Goal: Information Seeking & Learning: Check status

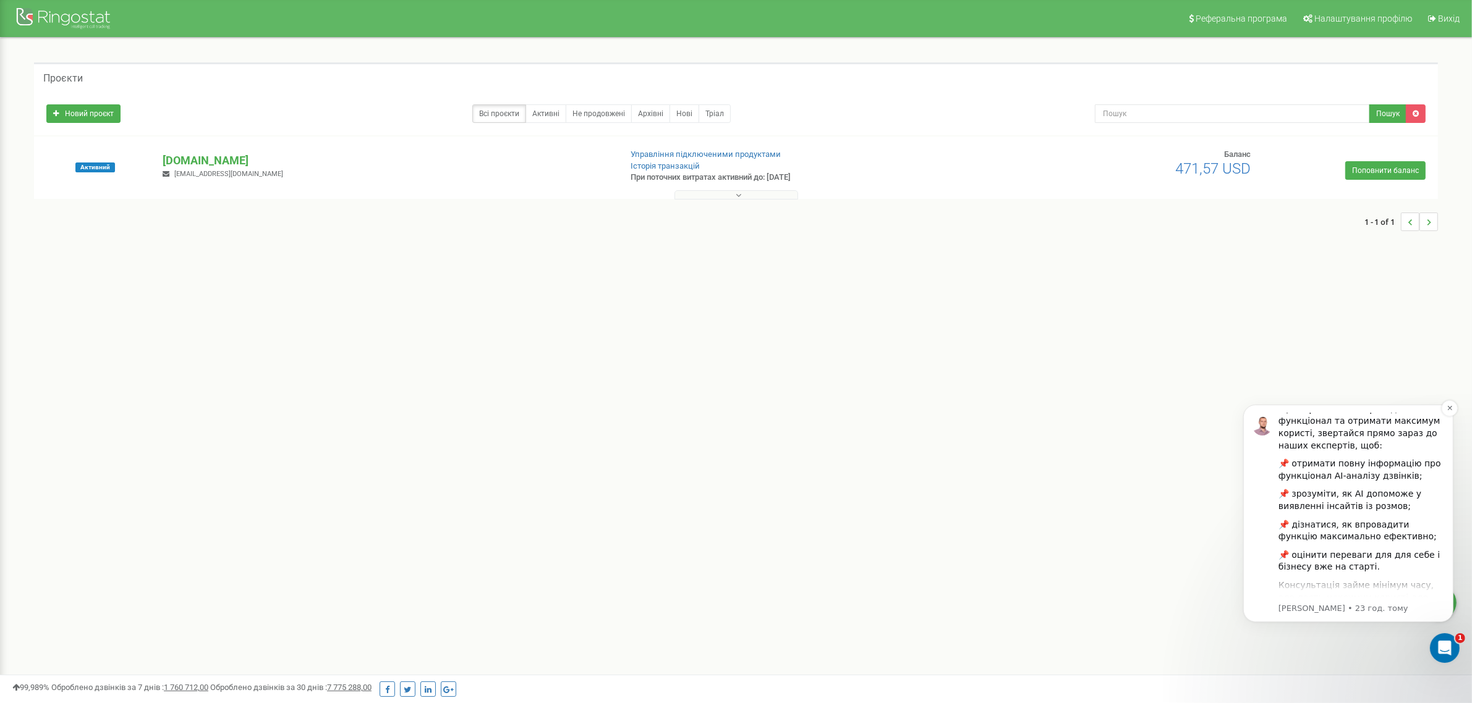
scroll to position [171, 0]
click at [207, 161] on p "[DOMAIN_NAME]" at bounding box center [386, 161] width 447 height 16
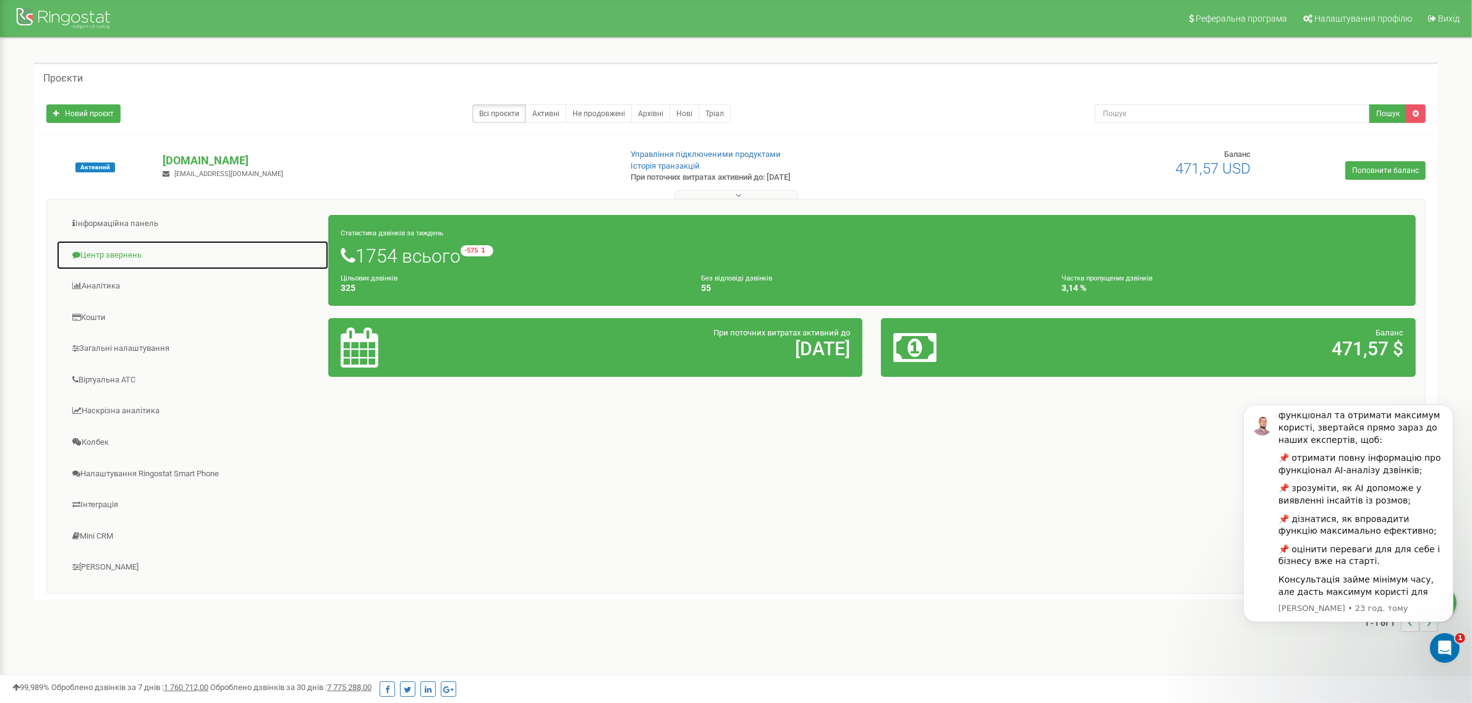
click at [112, 257] on link "Центр звернень" at bounding box center [192, 255] width 273 height 30
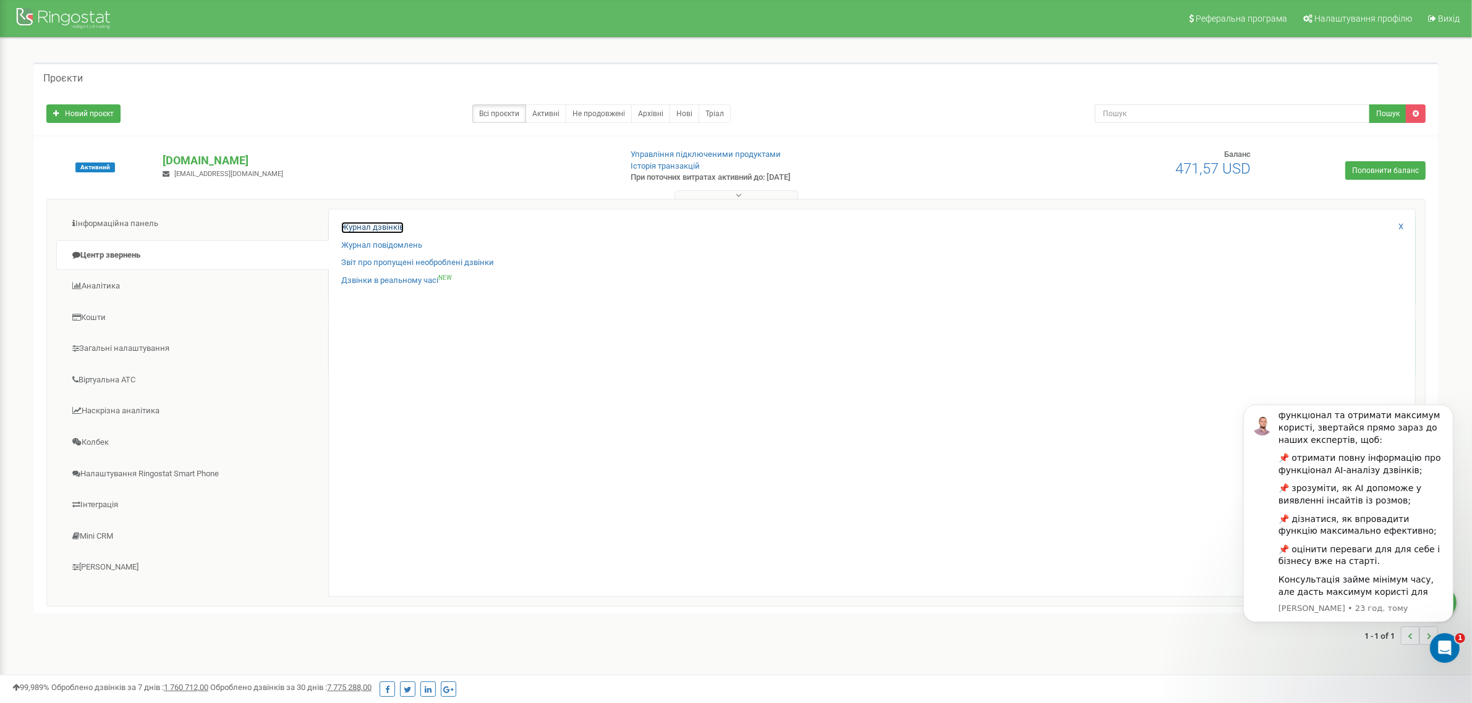
click at [383, 227] on link "Журнал дзвінків" at bounding box center [372, 228] width 62 height 12
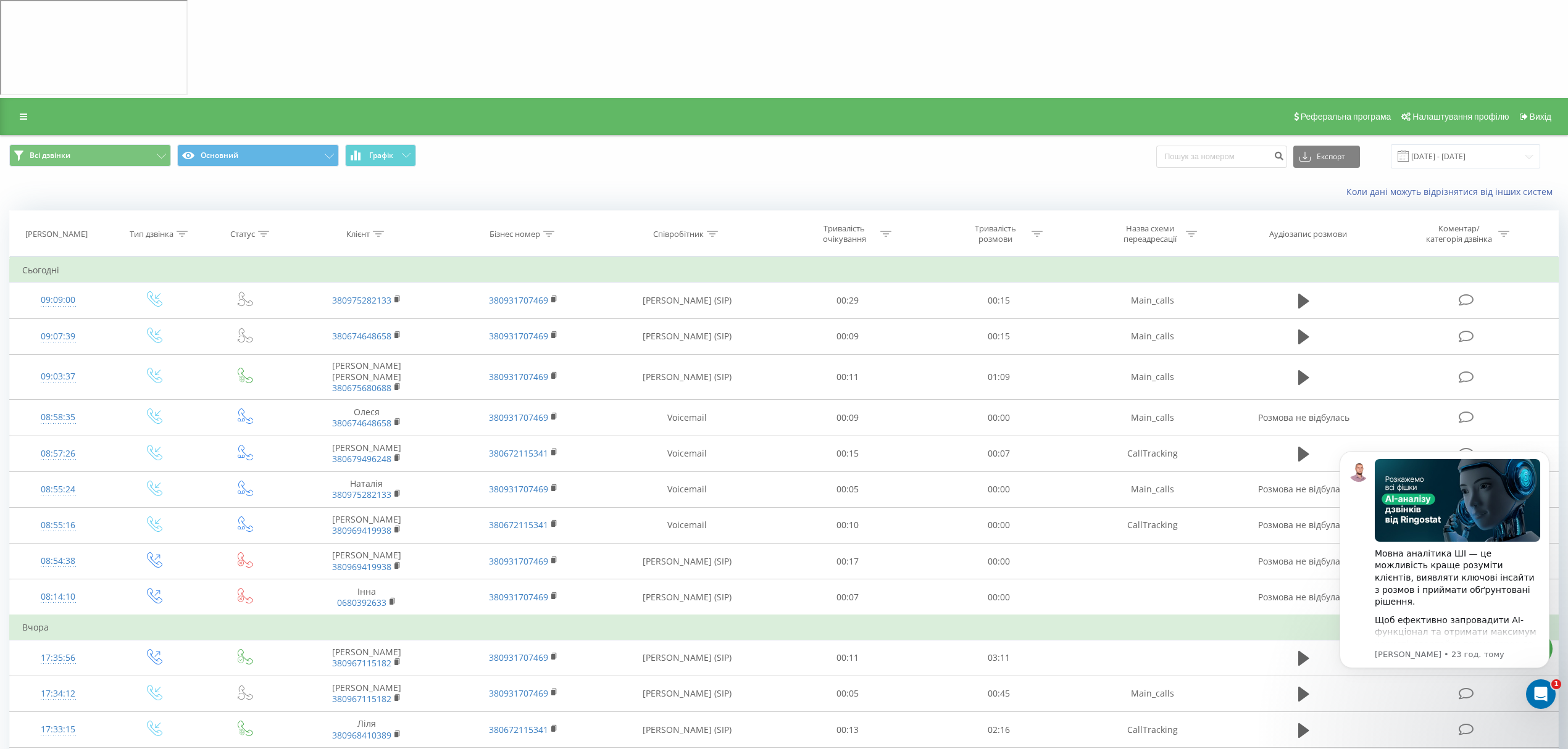
click at [379, 229] on div at bounding box center [378, 234] width 11 height 11
click at [378, 312] on input "text" at bounding box center [367, 323] width 109 height 22
paste input "380676361731"
type input "380676361731"
click at [395, 337] on span "OK" at bounding box center [392, 346] width 35 height 19
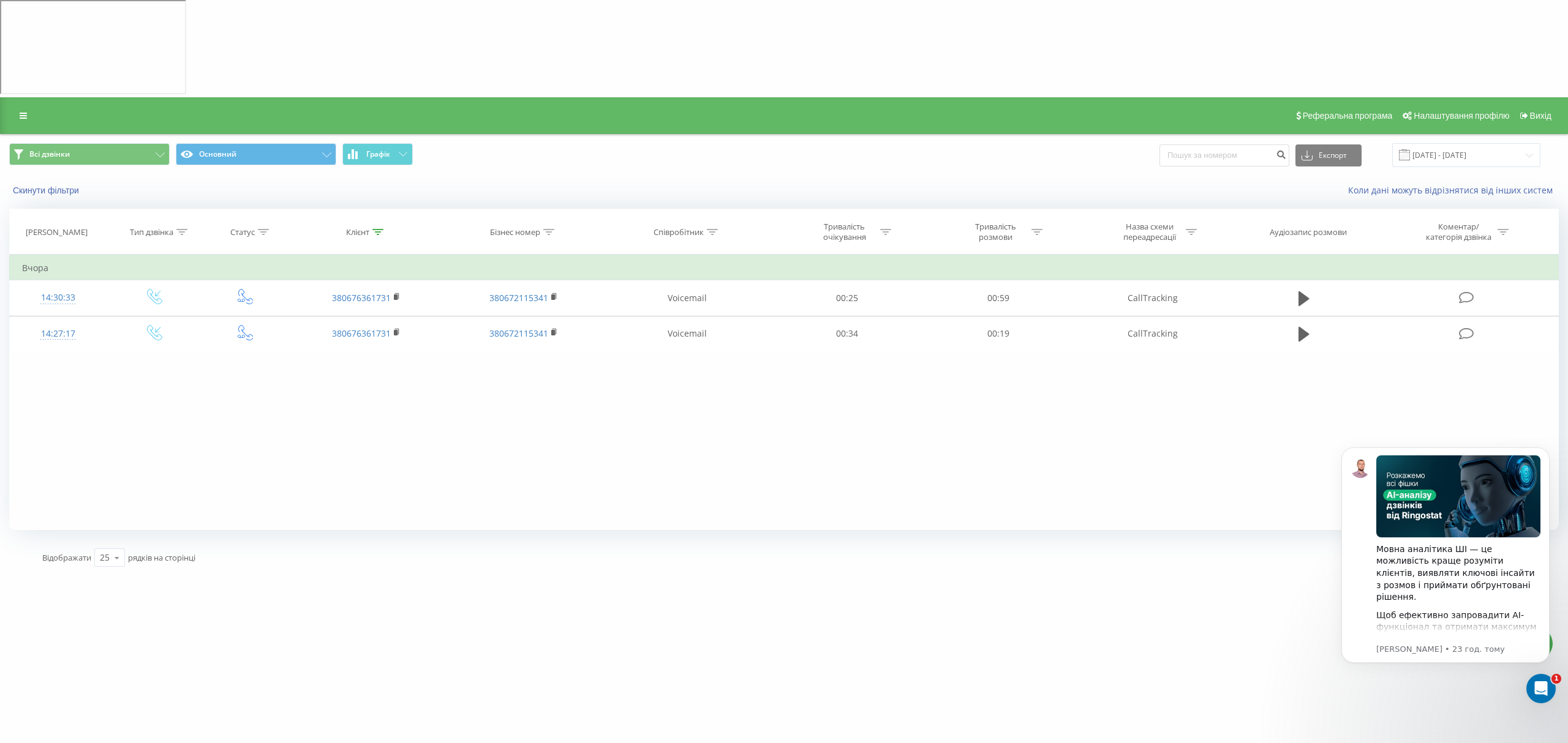
click at [23, 111] on icon at bounding box center [23, 115] width 7 height 9
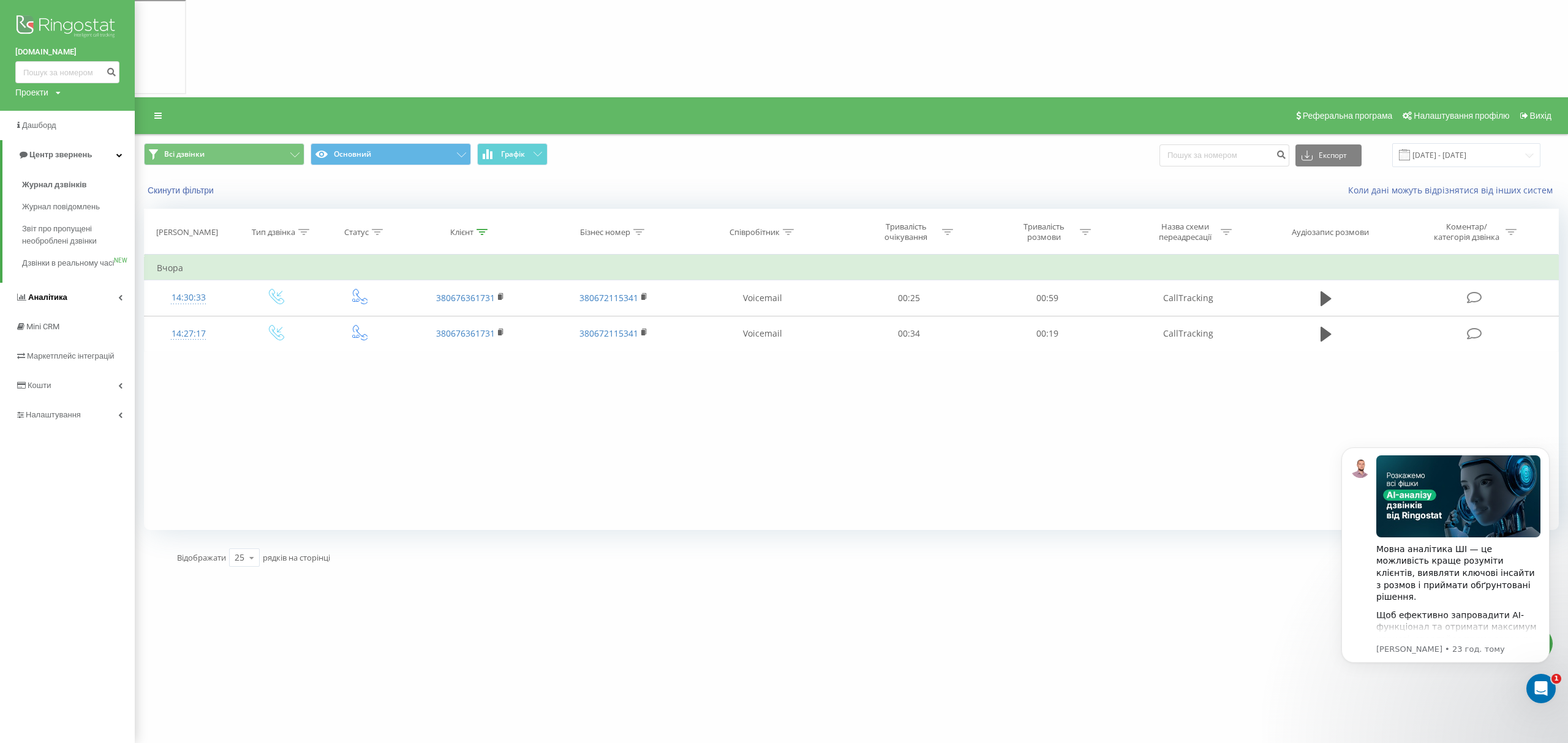
click at [56, 302] on span "Аналiтика" at bounding box center [48, 296] width 40 height 9
click at [65, 382] on span "Звіт про ефективність роботи співробітників" at bounding box center [75, 376] width 107 height 25
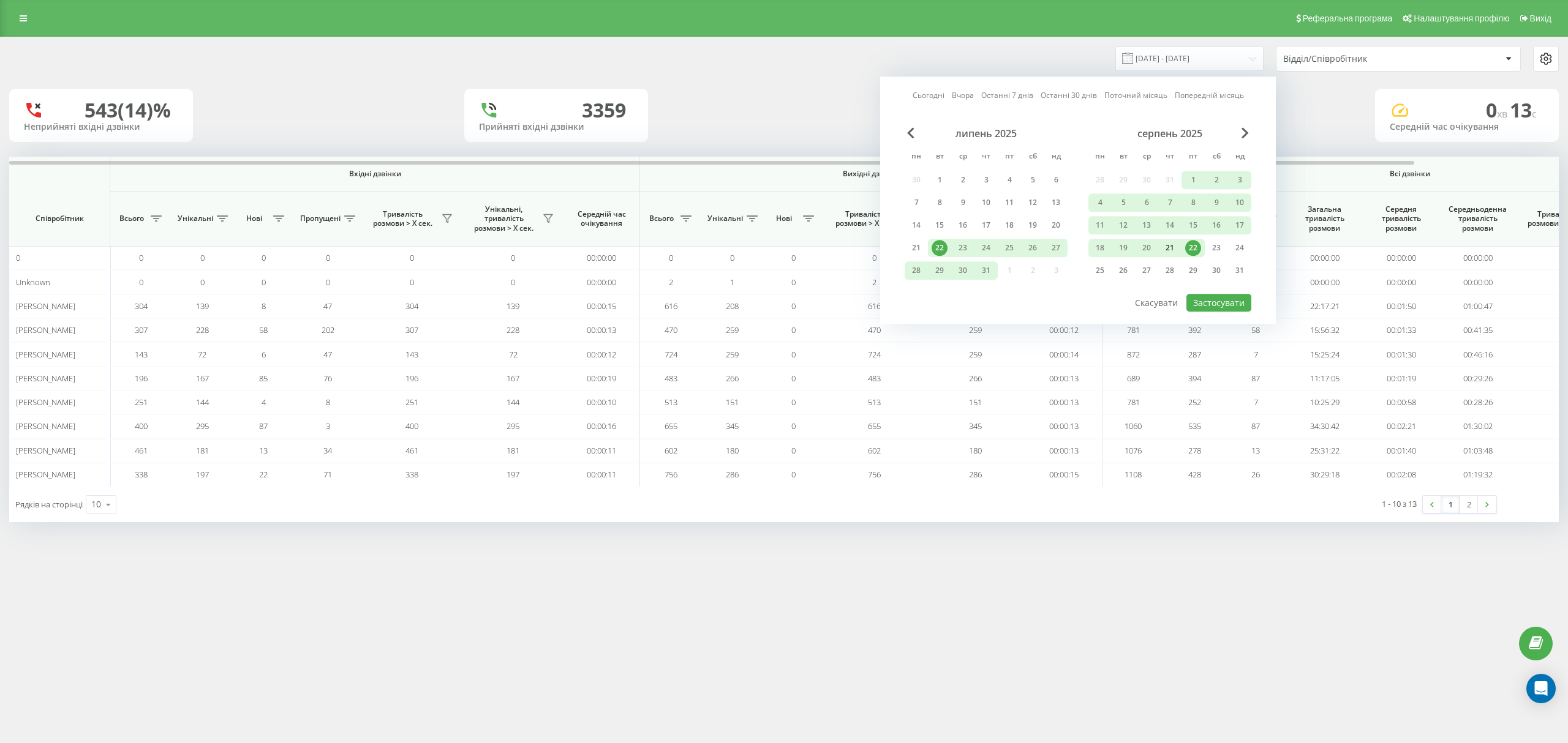
click at [1169, 243] on div "21" at bounding box center [1170, 248] width 16 height 16
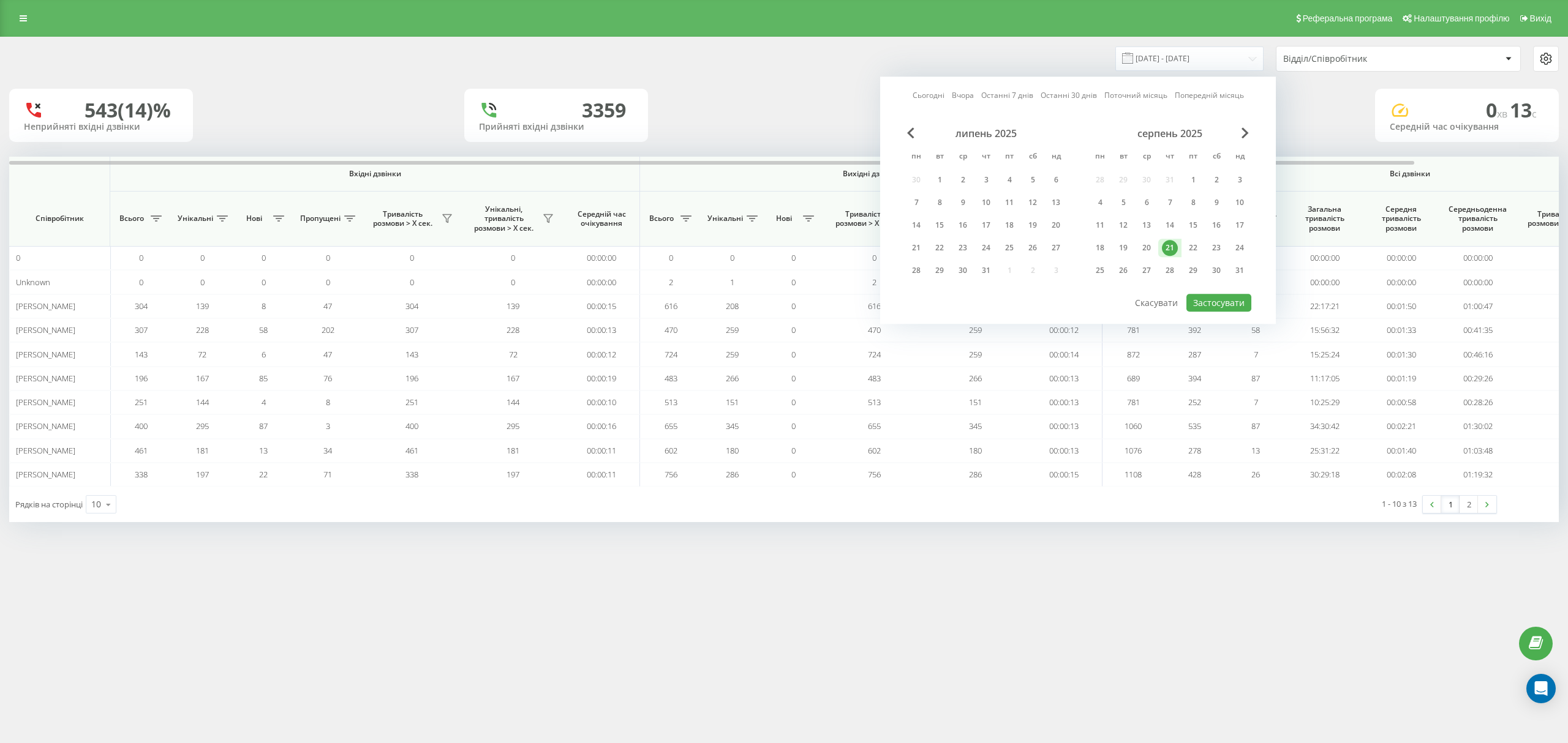
drag, startPoint x: 1169, startPoint y: 243, endPoint x: 1175, endPoint y: 251, distance: 10.0
click at [1171, 245] on div "21" at bounding box center [1170, 248] width 16 height 16
click at [1221, 295] on button "Застосувати" at bounding box center [1219, 303] width 65 height 18
type input "[DATE] - [DATE]"
